Goal: Communication & Community: Ask a question

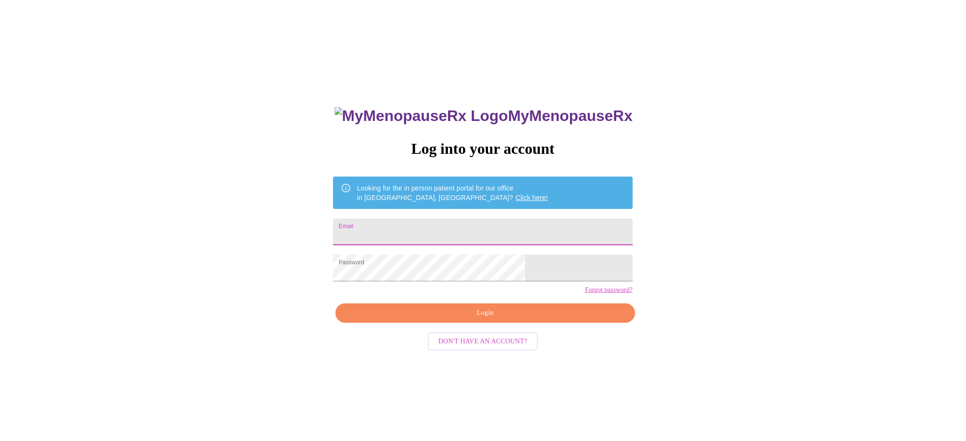
click at [463, 220] on input "Email" at bounding box center [482, 232] width 299 height 27
type input "[EMAIL_ADDRESS][DOMAIN_NAME]"
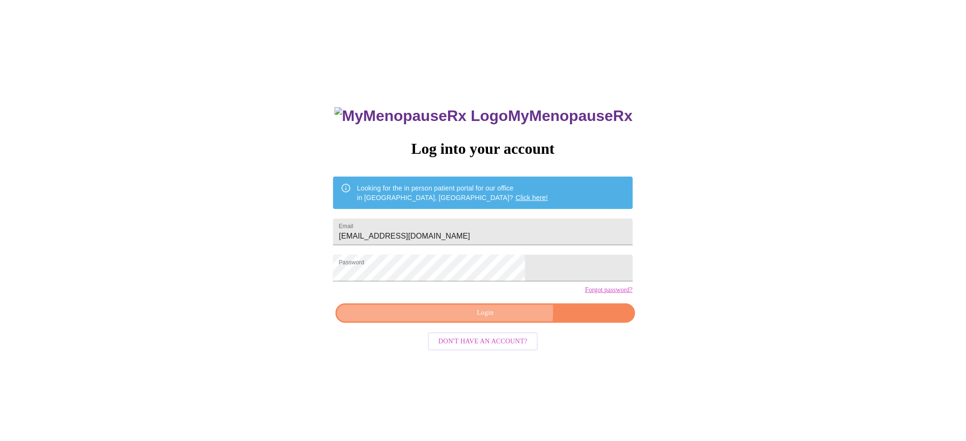
click at [499, 319] on span "Login" at bounding box center [484, 313] width 277 height 12
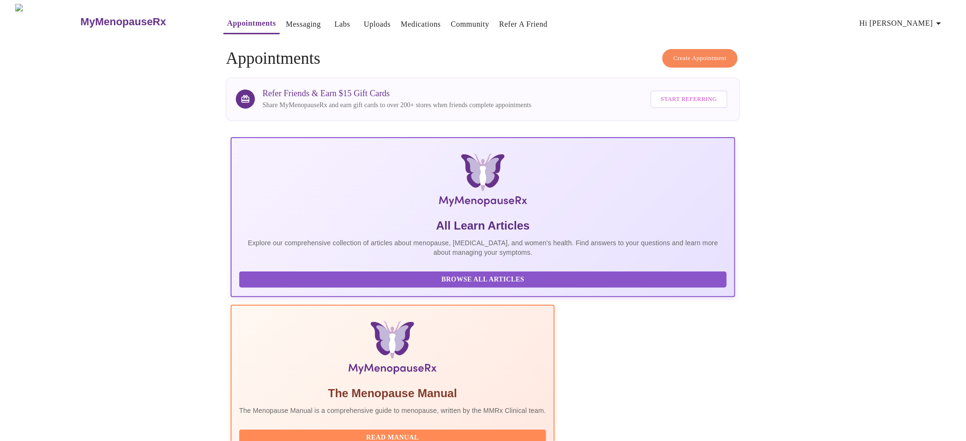
click at [286, 20] on link "Messaging" at bounding box center [303, 24] width 35 height 13
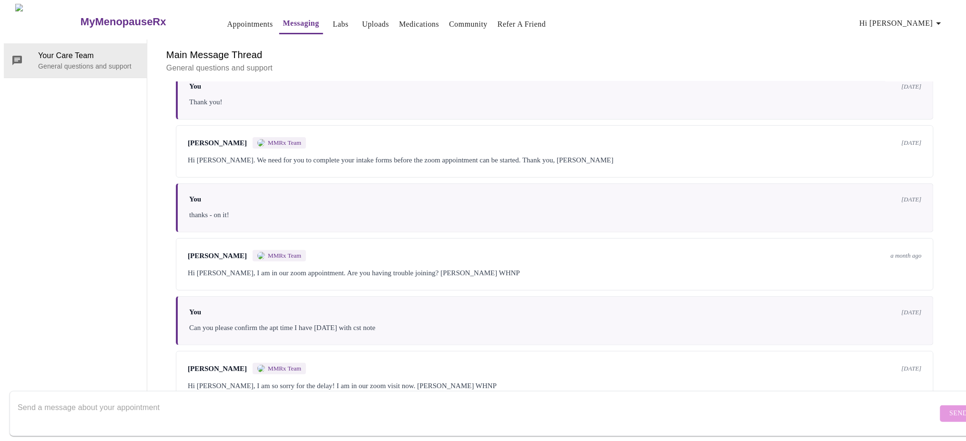
scroll to position [2831, 0]
click at [379, 398] on textarea "Send a message about your appointment" at bounding box center [478, 413] width 920 height 30
type textarea "Hi - can you please tell me if there has been a change to your office being in …"
